Goal: Check status: Check status

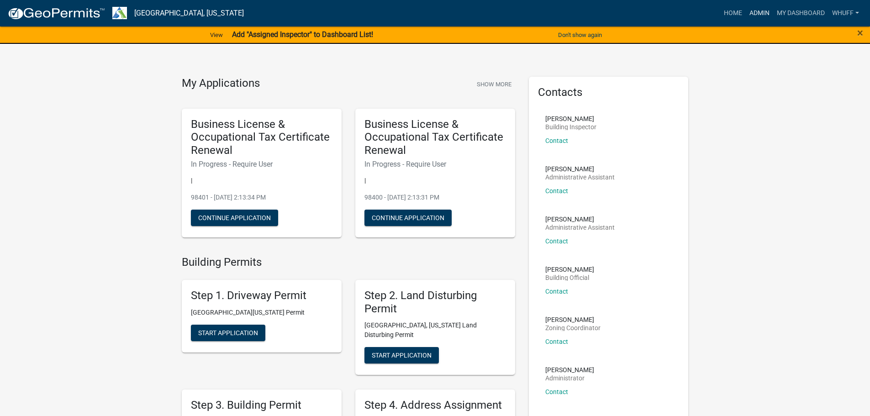
click at [763, 10] on link "Admin" at bounding box center [758, 13] width 27 height 17
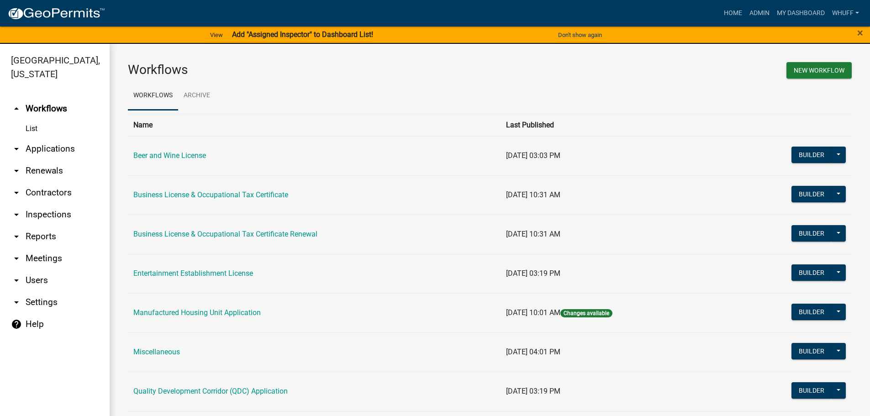
drag, startPoint x: 59, startPoint y: 136, endPoint x: 138, endPoint y: 160, distance: 82.3
click at [61, 138] on link "arrow_drop_down Applications" at bounding box center [55, 149] width 110 height 22
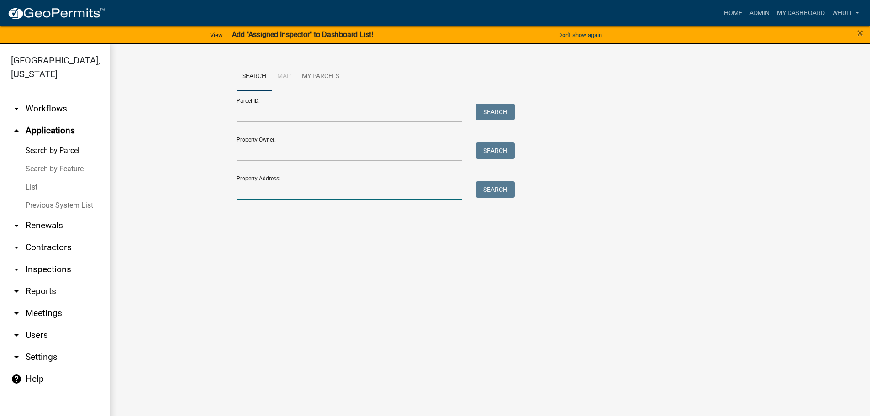
click at [320, 191] on input "Property Address:" at bounding box center [349, 190] width 226 height 19
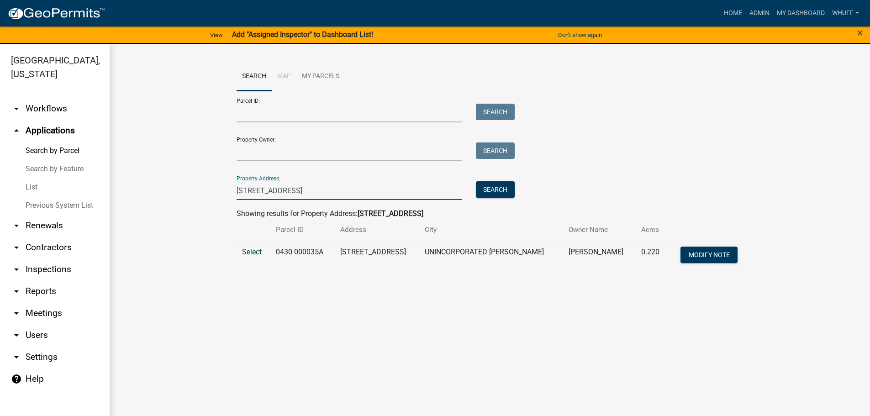
type input "2771 Hwy 54"
click at [248, 248] on span "Select" at bounding box center [252, 251] width 20 height 9
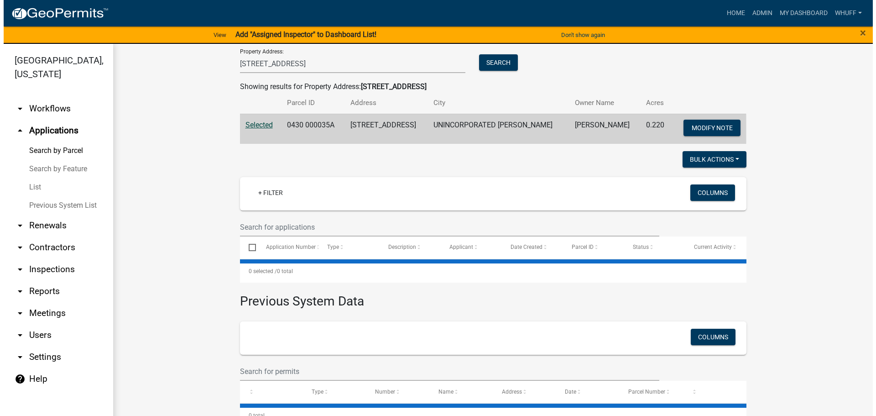
scroll to position [145, 0]
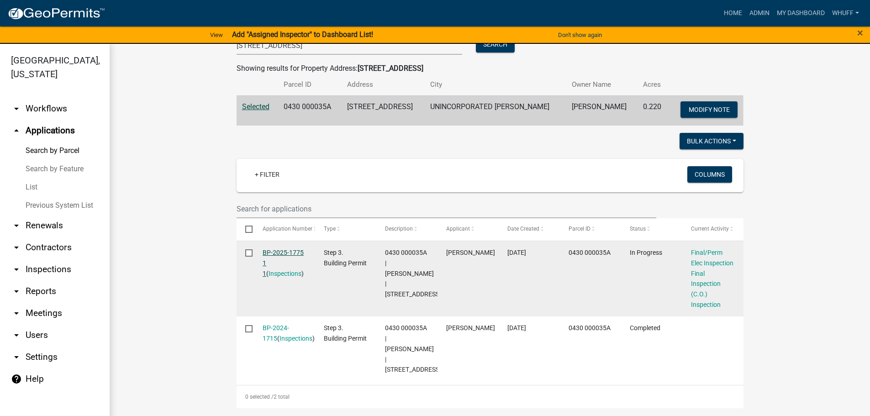
click at [272, 256] on link "BP-2025-1775 1 1" at bounding box center [282, 263] width 41 height 28
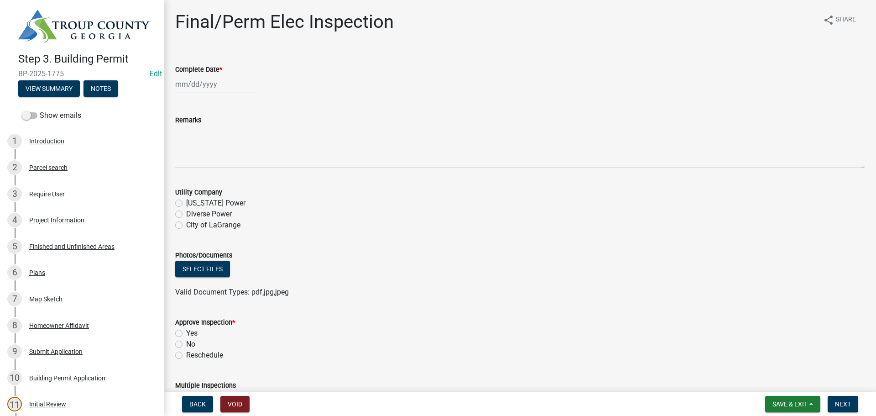
select select "8"
select select "2025"
click at [198, 81] on div "Jan Feb Mar Apr May Jun Jul Aug Sep Oct Nov Dec 1525 1526 1527 1528 1529 1530 1…" at bounding box center [217, 84] width 84 height 19
click at [197, 144] on div "5" at bounding box center [199, 147] width 15 height 15
type input "08/05/2025"
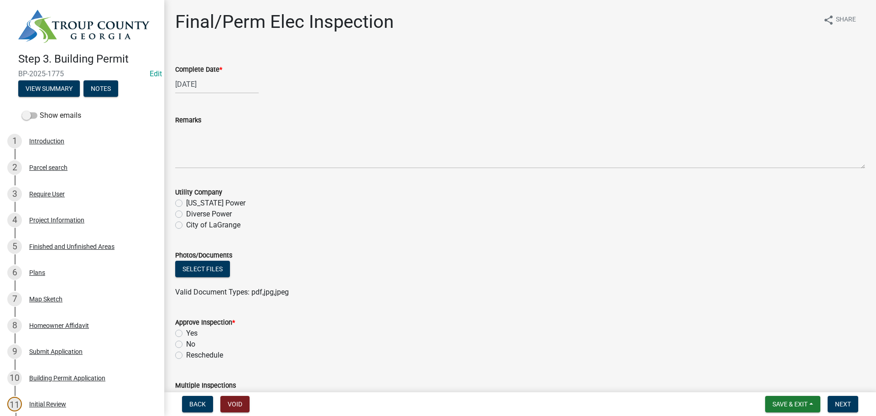
click at [215, 210] on label "Diverse Power" at bounding box center [209, 214] width 46 height 11
click at [192, 210] on input "Diverse Power" at bounding box center [189, 212] width 6 height 6
radio input "true"
click at [191, 333] on label "Yes" at bounding box center [191, 333] width 11 height 11
click at [191, 333] on input "Yes" at bounding box center [189, 331] width 6 height 6
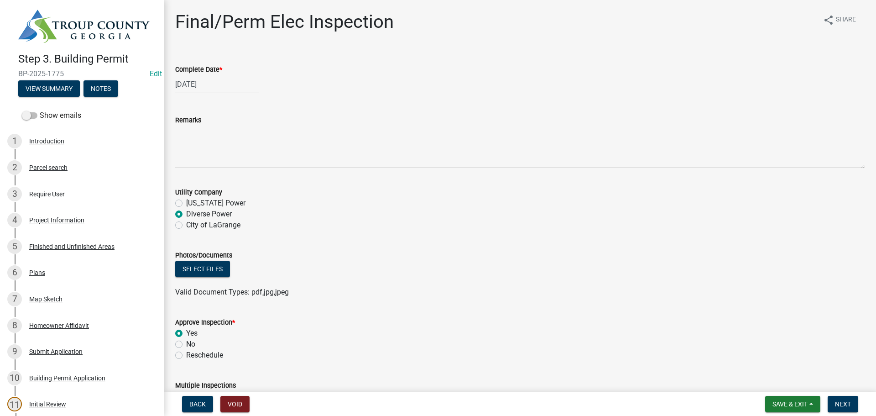
radio input "true"
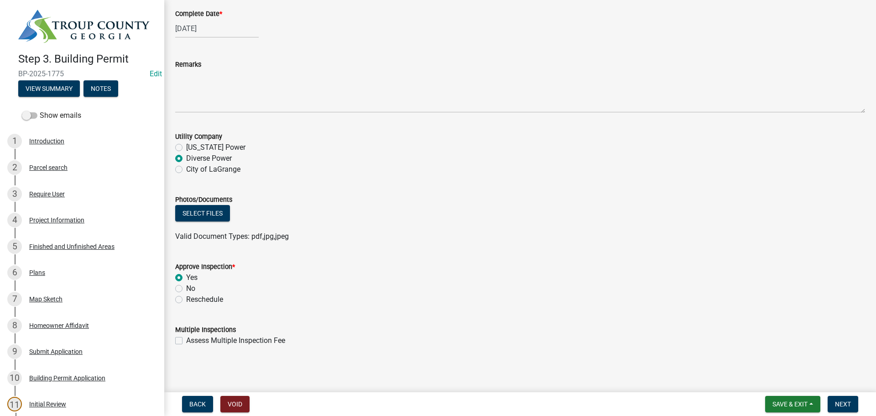
scroll to position [57, 0]
click at [591, 234] on div "Valid Document Types: pdf,jpg,jpeg" at bounding box center [520, 235] width 704 height 11
click at [770, 277] on div "Yes" at bounding box center [520, 276] width 690 height 11
click at [843, 402] on span "Next" at bounding box center [843, 403] width 16 height 7
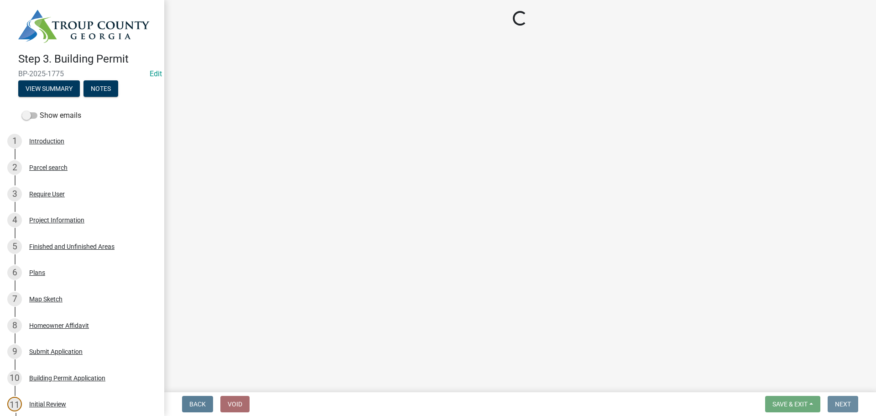
scroll to position [0, 0]
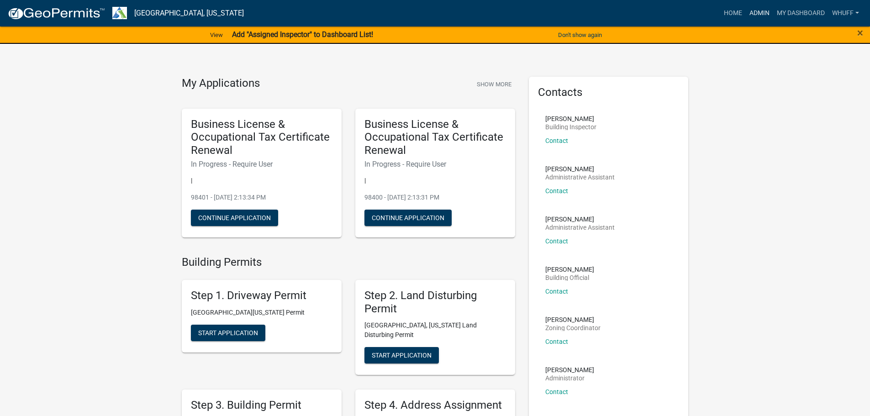
click at [757, 5] on link "Admin" at bounding box center [758, 13] width 27 height 17
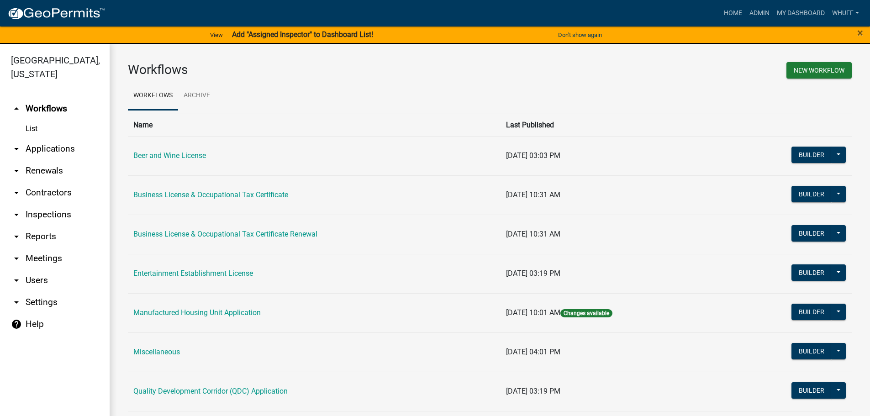
click at [55, 138] on link "arrow_drop_down Applications" at bounding box center [55, 149] width 110 height 22
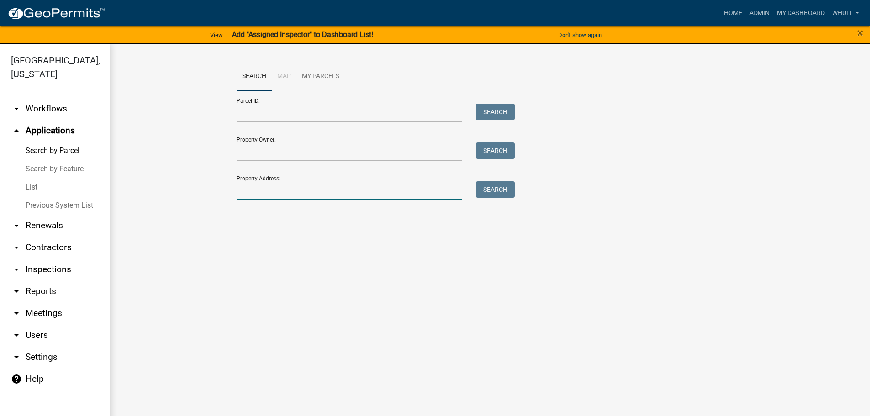
click at [310, 188] on input "Property Address:" at bounding box center [349, 190] width 226 height 19
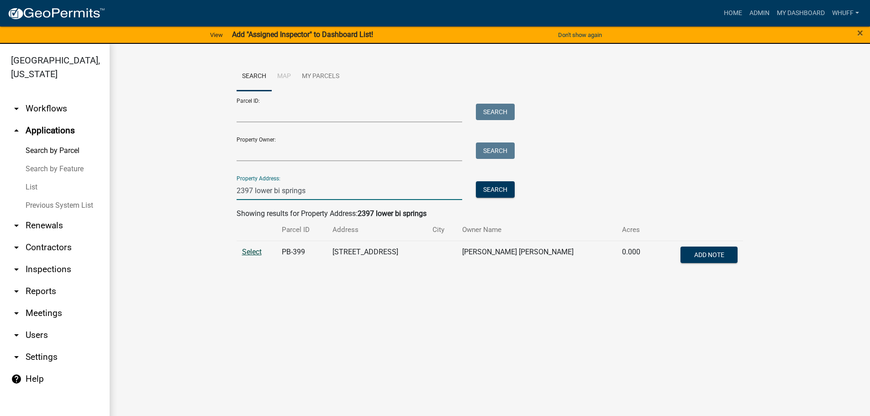
type input "2397 lower bi springs"
click at [252, 251] on span "Select" at bounding box center [252, 251] width 20 height 9
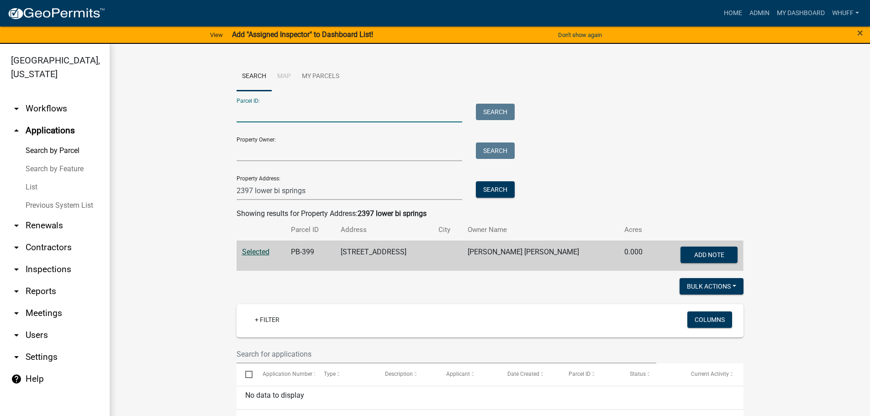
click at [298, 113] on input "Parcel ID:" at bounding box center [349, 113] width 226 height 19
paste input "0300 000018"
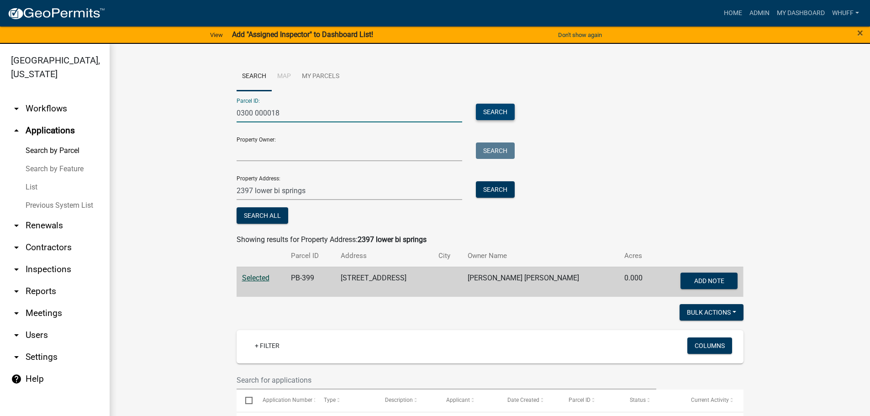
type input "0300 000018"
click at [499, 114] on button "Search" at bounding box center [495, 112] width 39 height 16
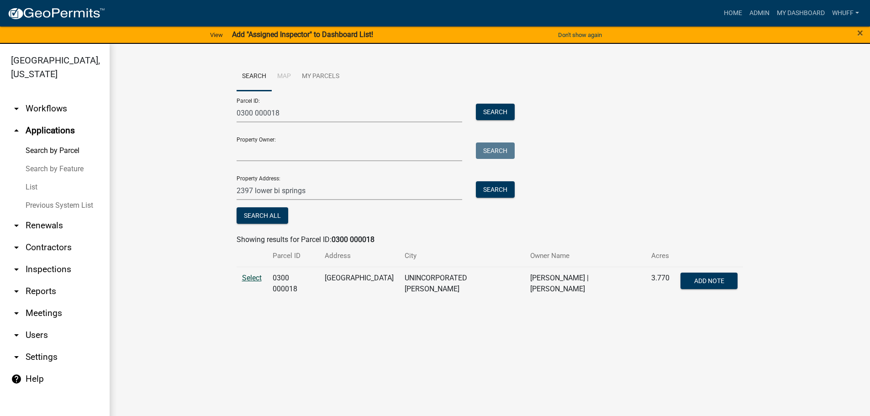
click at [259, 280] on span "Select" at bounding box center [252, 277] width 20 height 9
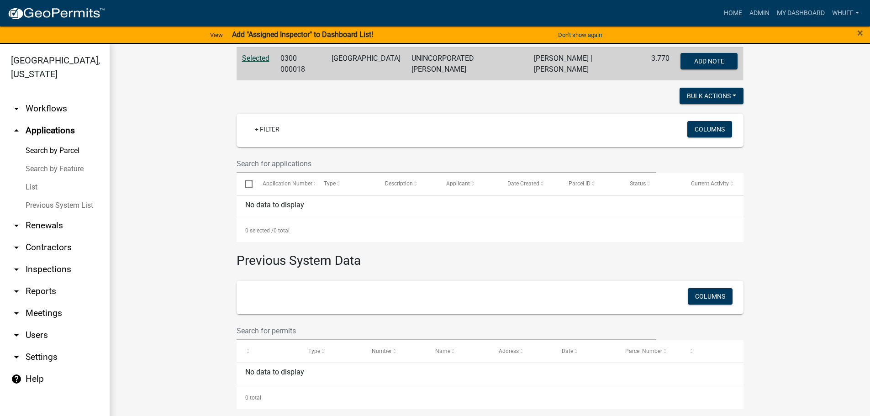
scroll to position [220, 0]
